Goal: Navigation & Orientation: Find specific page/section

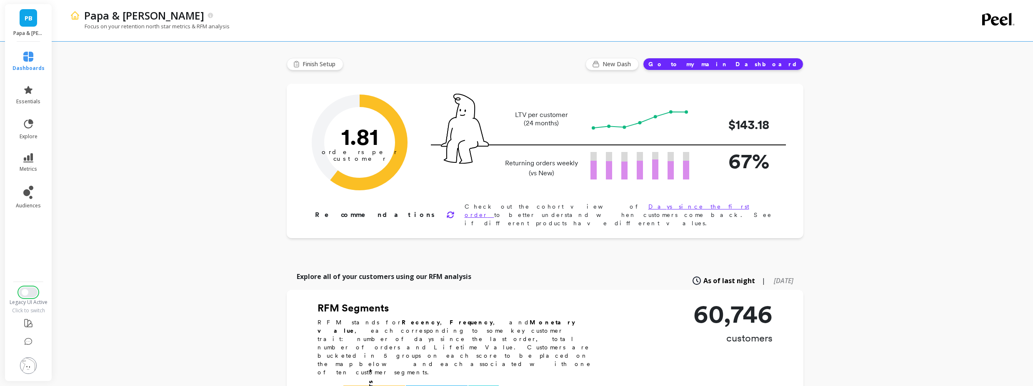
click at [23, 295] on span "Switch to New UI" at bounding box center [25, 292] width 7 height 7
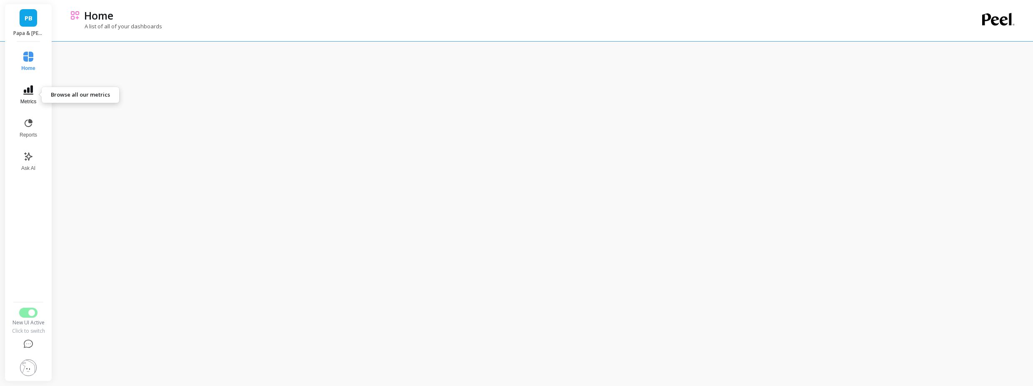
click at [30, 87] on icon at bounding box center [28, 89] width 10 height 9
click at [94, 60] on span "Revenue" at bounding box center [119, 58] width 80 height 8
click at [1024, 110] on div at bounding box center [545, 222] width 976 height 444
click at [25, 90] on icon at bounding box center [28, 89] width 10 height 9
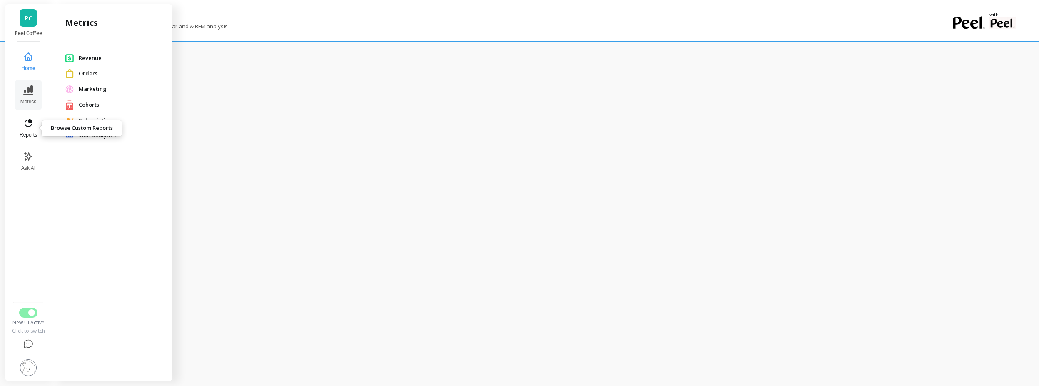
click at [27, 130] on button "Reports" at bounding box center [28, 128] width 27 height 30
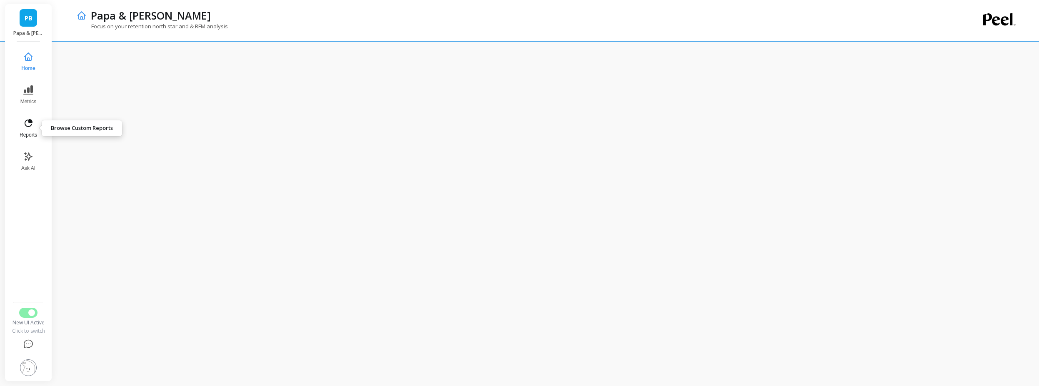
click at [23, 134] on span "Reports" at bounding box center [28, 135] width 17 height 7
drag, startPoint x: 102, startPoint y: 19, endPoint x: 45, endPoint y: 72, distance: 78.4
click at [102, 19] on p "Reports" at bounding box center [110, 15] width 39 height 14
click at [31, 133] on span "Reports" at bounding box center [28, 135] width 19 height 7
click at [45, 126] on nav "Home Metrics Reports Ask AI" at bounding box center [27, 173] width 35 height 252
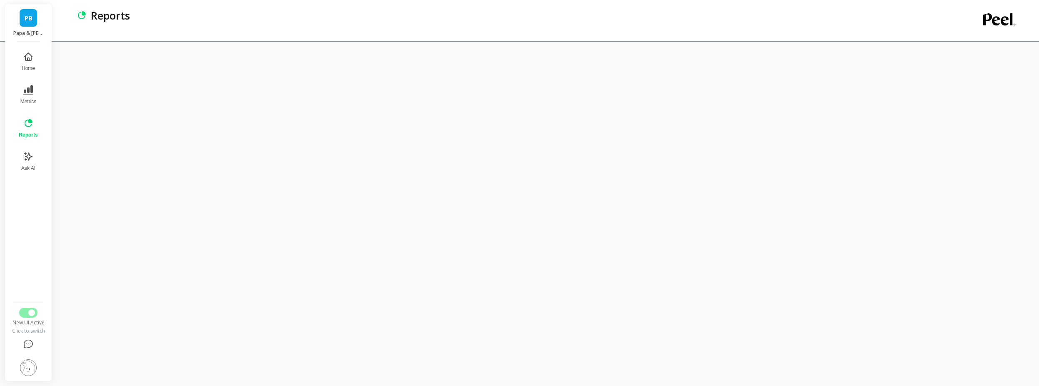
click at [36, 127] on button "Reports" at bounding box center [28, 128] width 29 height 30
click at [34, 60] on button "Home" at bounding box center [28, 62] width 29 height 30
click at [27, 125] on icon at bounding box center [28, 123] width 10 height 10
click at [32, 128] on icon at bounding box center [28, 123] width 10 height 10
click at [40, 64] on button "Home" at bounding box center [28, 62] width 29 height 30
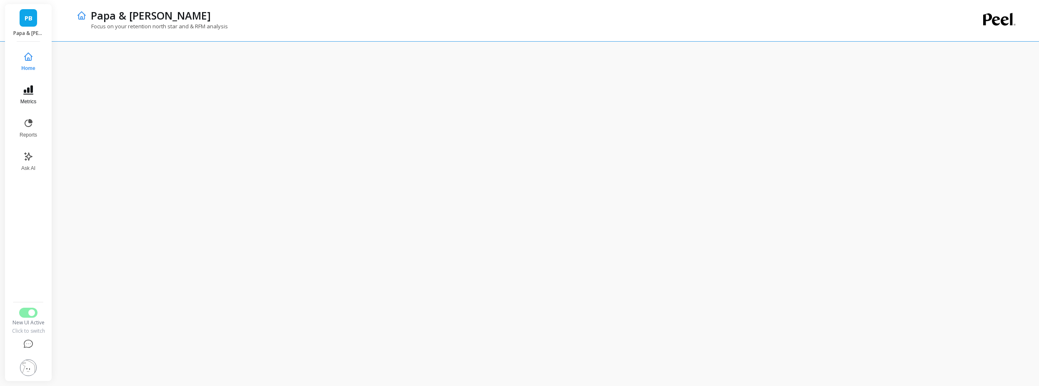
click at [40, 97] on button "Metrics" at bounding box center [28, 95] width 27 height 30
click at [91, 57] on span "Revenue" at bounding box center [119, 58] width 80 height 8
click at [22, 117] on button "Reports" at bounding box center [28, 128] width 27 height 30
click at [33, 126] on button "Reports" at bounding box center [28, 128] width 29 height 30
click at [36, 93] on button "Metrics" at bounding box center [28, 95] width 29 height 30
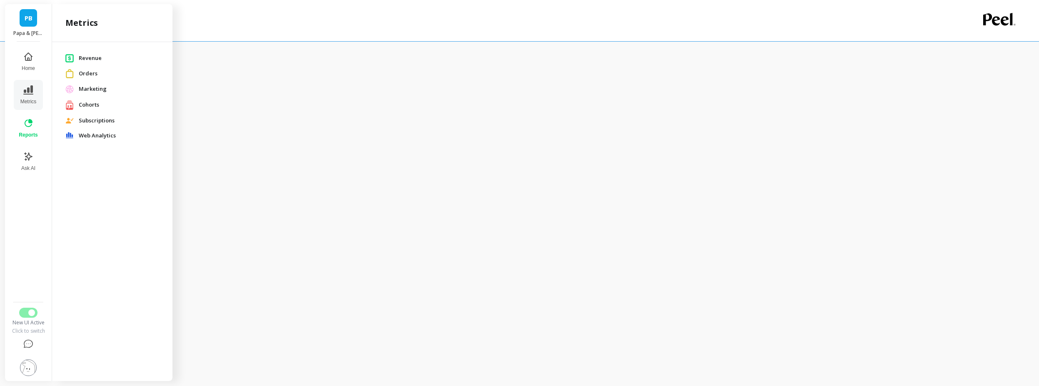
click at [90, 137] on span "Web Analytics" at bounding box center [119, 136] width 80 height 8
click at [32, 127] on icon at bounding box center [28, 123] width 10 height 10
click at [26, 160] on icon at bounding box center [28, 156] width 7 height 7
click at [27, 113] on nav "Home Metrics Reports Ask AI" at bounding box center [28, 173] width 34 height 252
click at [30, 118] on button "Reports" at bounding box center [28, 128] width 27 height 30
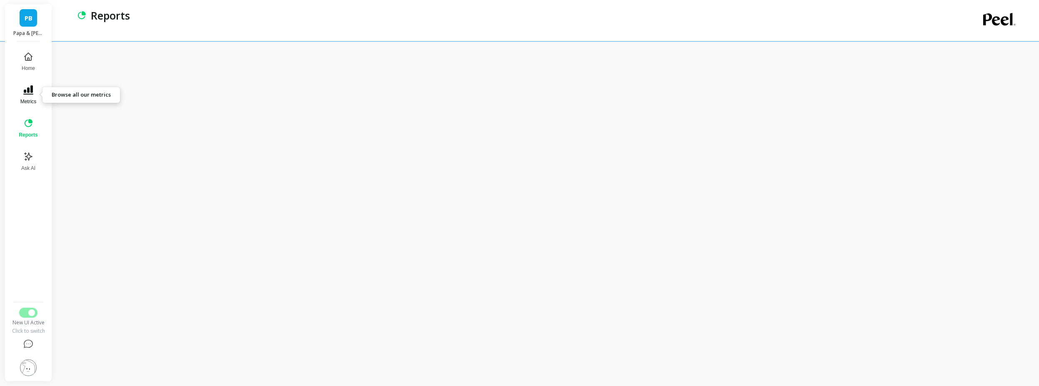
click at [29, 98] on button "Metrics" at bounding box center [28, 95] width 29 height 30
click at [84, 124] on span "Subscriptions" at bounding box center [119, 121] width 80 height 8
click at [38, 128] on button "Reports" at bounding box center [28, 128] width 27 height 30
click at [28, 121] on icon at bounding box center [28, 123] width 10 height 10
click at [34, 102] on span "Metrics" at bounding box center [28, 101] width 16 height 7
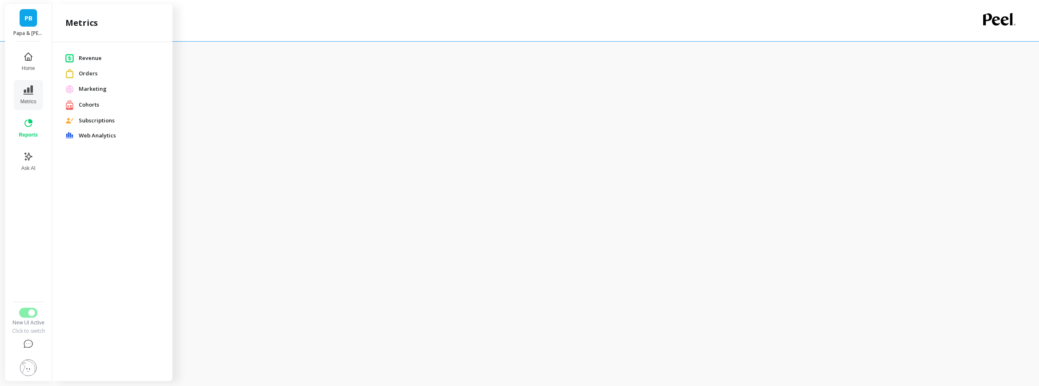
click at [95, 98] on div "Cohorts" at bounding box center [112, 105] width 107 height 17
click at [30, 127] on icon at bounding box center [28, 123] width 10 height 10
click at [1018, 54] on div at bounding box center [548, 213] width 982 height 345
click at [1026, 64] on div at bounding box center [548, 213] width 982 height 345
click at [40, 56] on button "Home" at bounding box center [28, 62] width 29 height 30
